Goal: Task Accomplishment & Management: Use online tool/utility

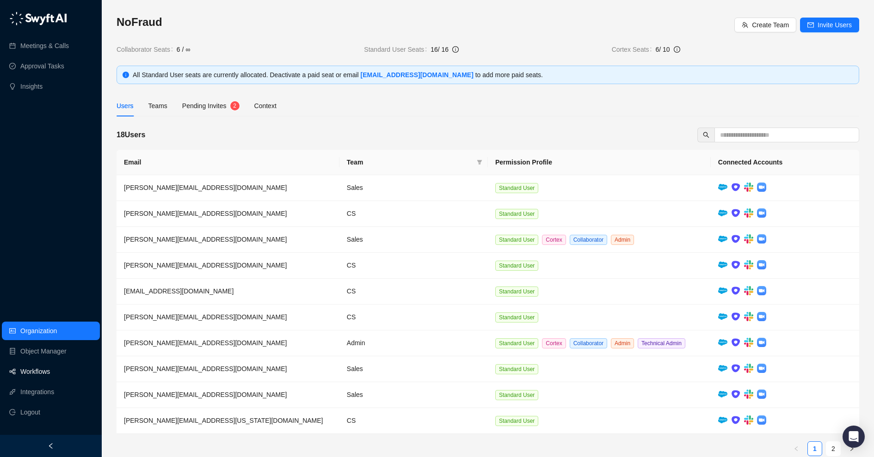
click at [43, 369] on link "Workflows" at bounding box center [35, 372] width 30 height 19
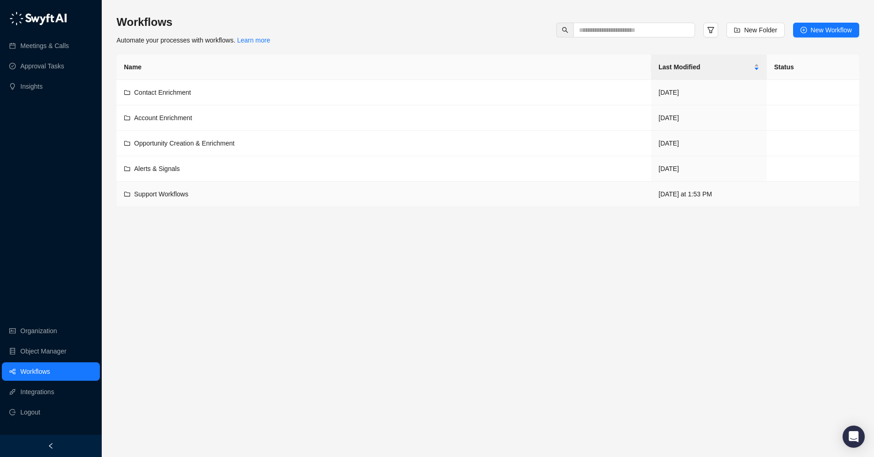
click at [213, 189] on div "Support Workflows" at bounding box center [384, 194] width 520 height 10
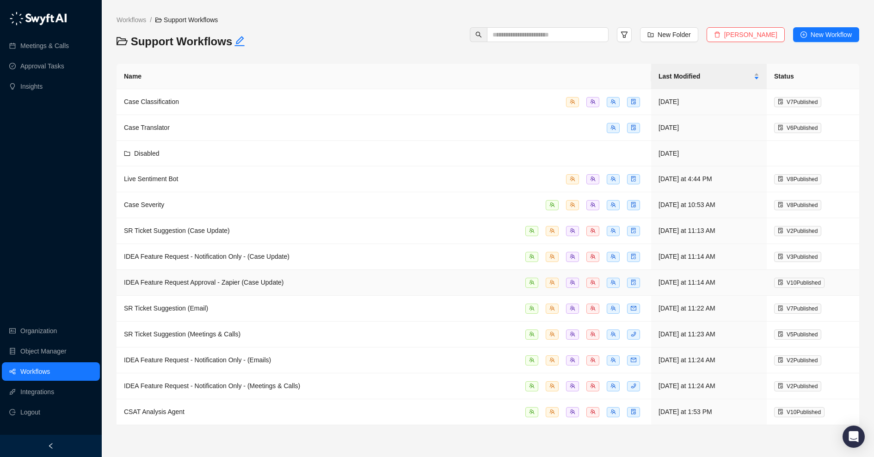
click at [256, 279] on span "IDEA Feature Request Approval - Zapier (Case Update)" at bounding box center [204, 282] width 160 height 7
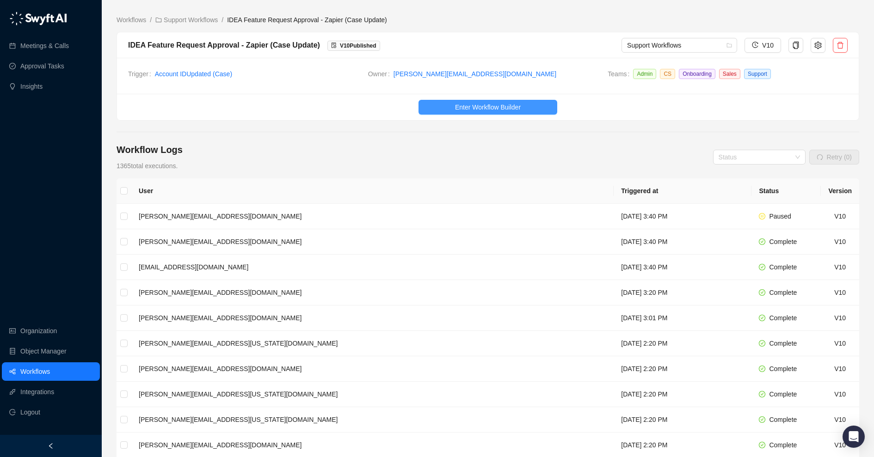
click at [536, 105] on button "Enter Workflow Builder" at bounding box center [488, 107] width 139 height 15
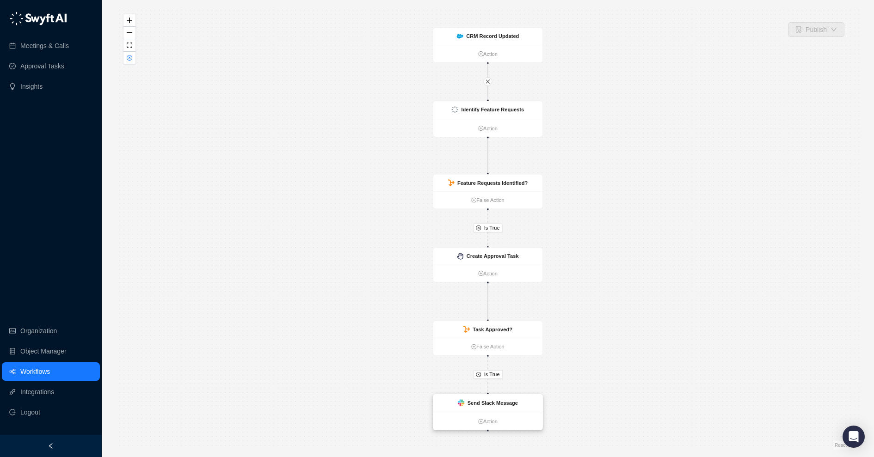
click at [468, 406] on div "Send Slack Message" at bounding box center [493, 403] width 50 height 8
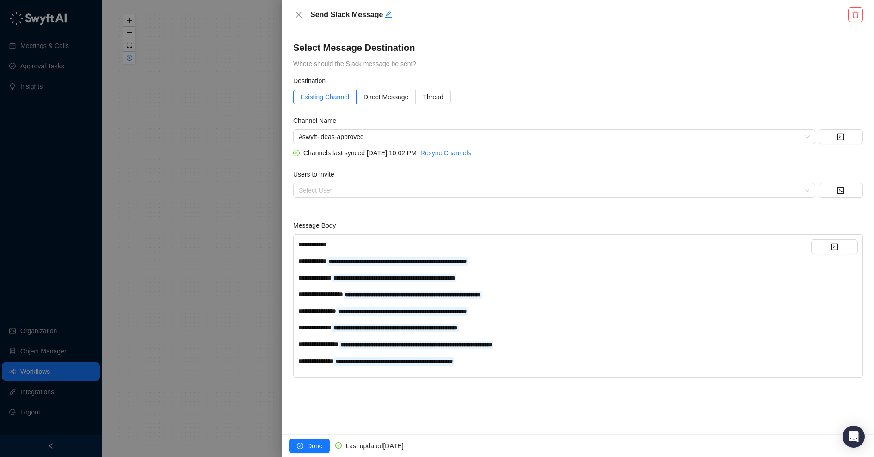
click at [401, 213] on form "**********" at bounding box center [578, 227] width 570 height 302
click at [319, 443] on span "Done" at bounding box center [314, 446] width 15 height 10
